Goal: Complete application form: Complete application form

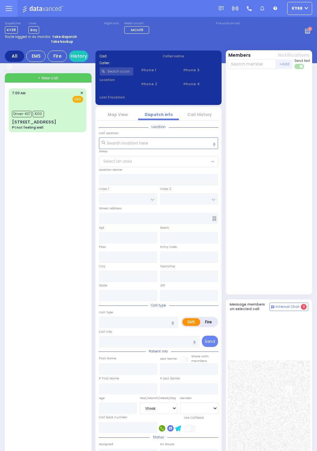
select select "Week"
select select "[DEMOGRAPHIC_DATA]"
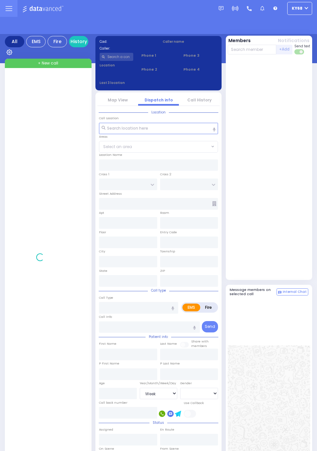
select select "Week"
select select "[DEMOGRAPHIC_DATA]"
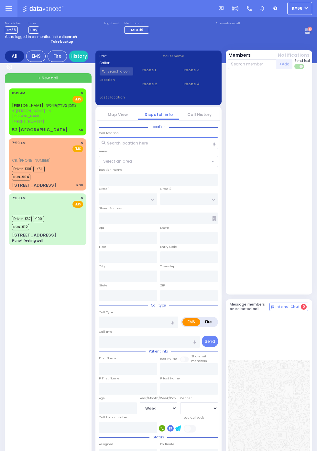
click at [12, 124] on span "[PHONE_NUMBER]" at bounding box center [28, 121] width 32 height 5
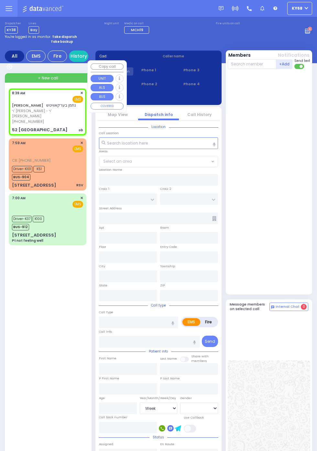
select select
type input "ob"
radio input "true"
type input "NACHMEN"
type input "BERKOWITZ"
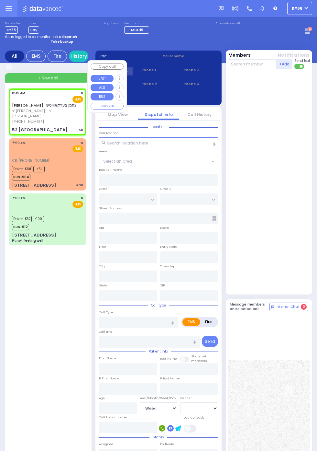
select select
type input "08:39"
type input "UNION TRANSFER"
type input "STAINTON FAREWAY"
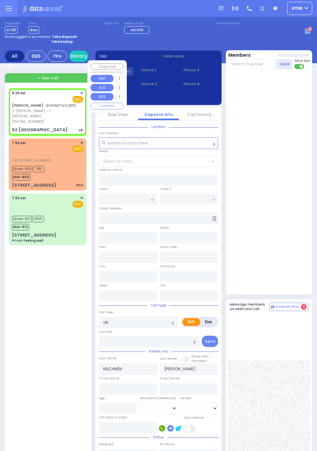
type input "52 SOUTHFIELD FALLS"
type input "Monroe"
type input "New York"
type input "10950"
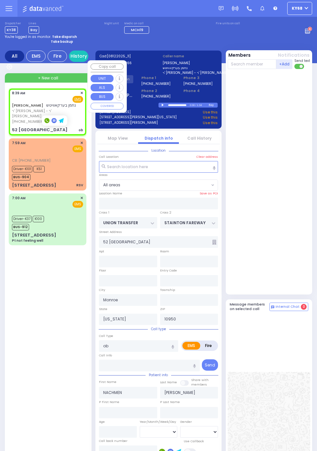
click at [304, 286] on div at bounding box center [270, 182] width 84 height 220
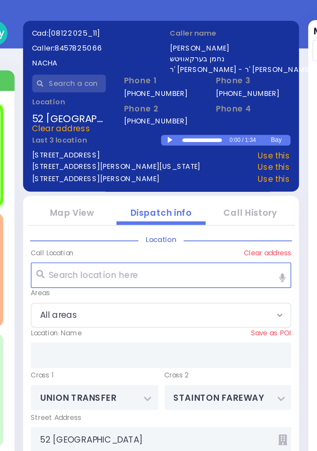
click at [165, 106] on div at bounding box center [164, 105] width 4 height 3
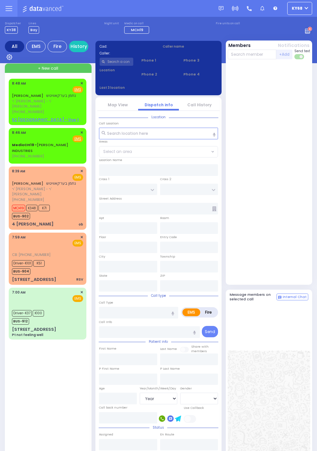
select select "Year"
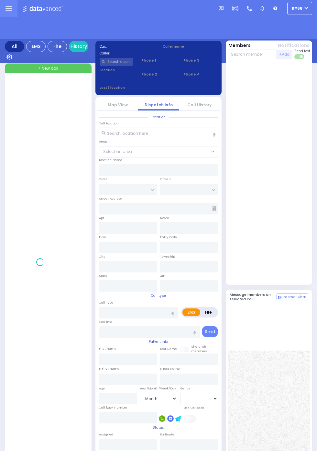
select select "Month"
select select "[DEMOGRAPHIC_DATA]"
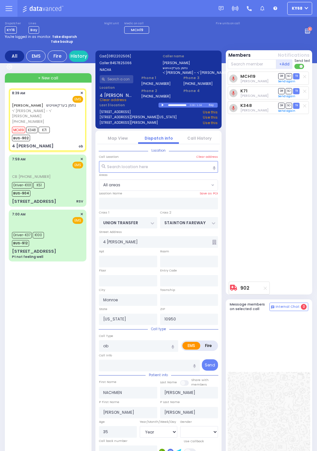
select select "Year"
select select "[DEMOGRAPHIC_DATA]"
click at [207, 139] on link "Call History" at bounding box center [199, 138] width 24 height 6
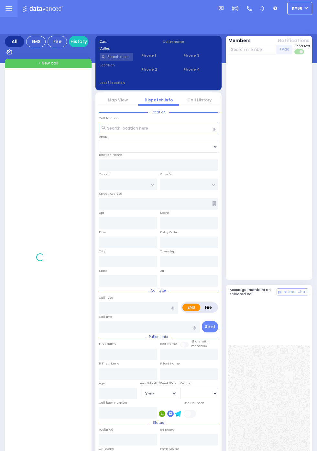
select select "Year"
select select "[DEMOGRAPHIC_DATA]"
